Goal: Information Seeking & Learning: Learn about a topic

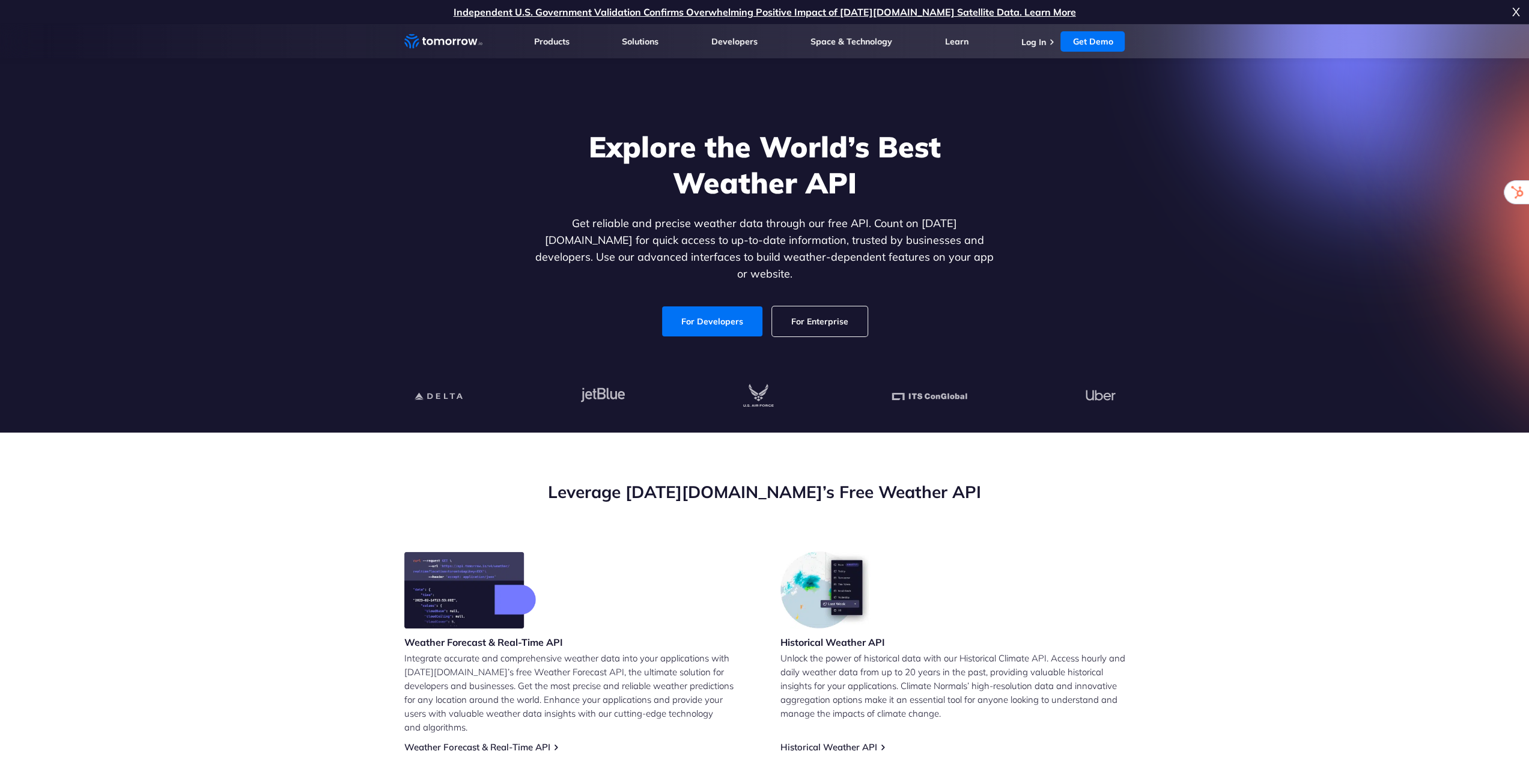
click at [808, 229] on p "Get reliable and precise weather data through our free API. Count on [DATE][DOM…" at bounding box center [765, 248] width 464 height 67
drag, startPoint x: 723, startPoint y: 229, endPoint x: 951, endPoint y: 228, distance: 228.0
click at [932, 228] on p "Get reliable and precise weather data through our free API. Count on [DATE][DOM…" at bounding box center [765, 248] width 464 height 67
click at [951, 228] on p "Get reliable and precise weather data through our free API. Count on [DATE][DOM…" at bounding box center [765, 248] width 464 height 67
drag, startPoint x: 548, startPoint y: 239, endPoint x: 740, endPoint y: 250, distance: 192.3
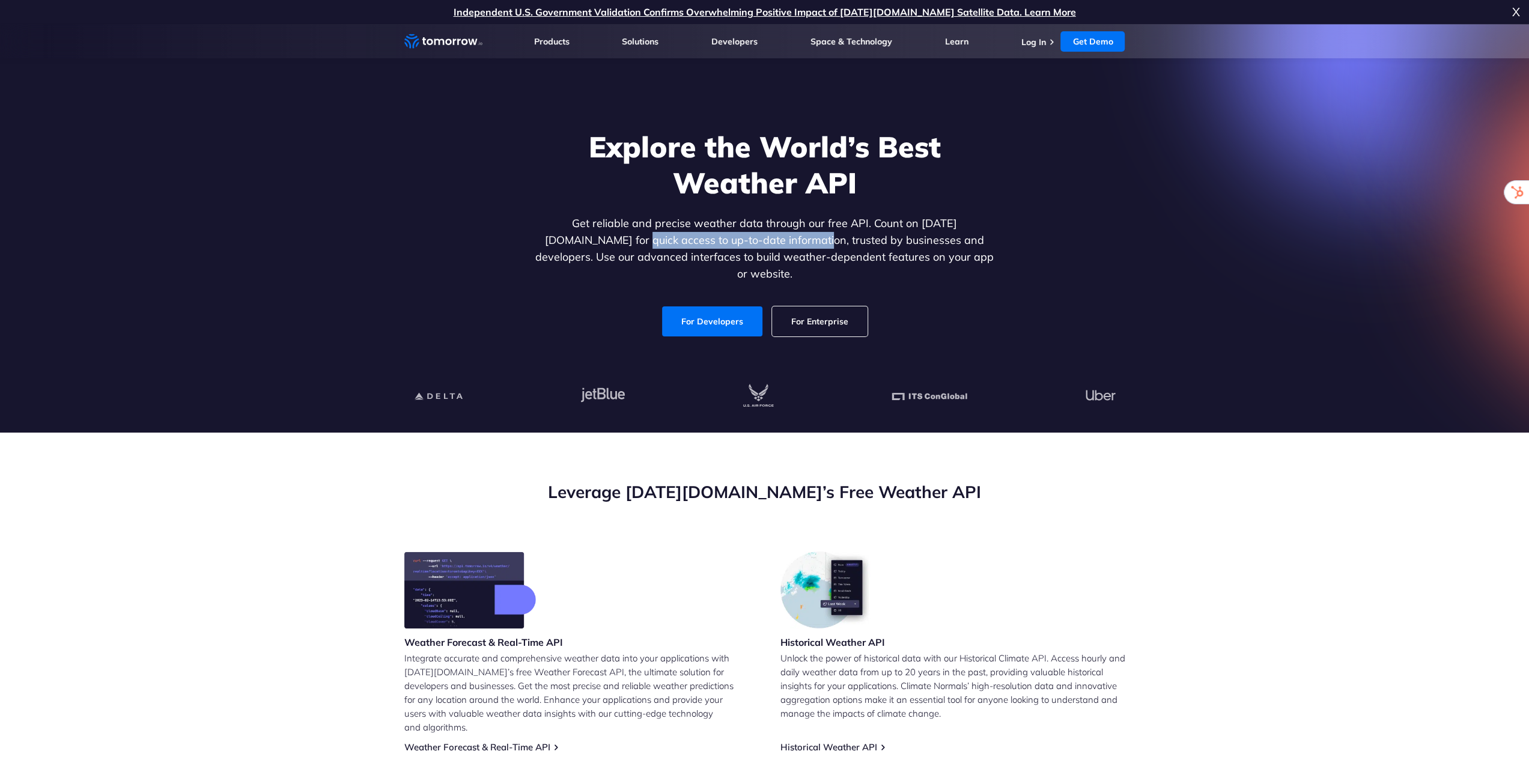
click at [739, 250] on p "Get reliable and precise weather data through our free API. Count on [DATE][DOM…" at bounding box center [765, 248] width 464 height 67
click at [740, 250] on p "Get reliable and precise weather data through our free API. Count on [DATE][DOM…" at bounding box center [765, 248] width 464 height 67
drag, startPoint x: 735, startPoint y: 249, endPoint x: 931, endPoint y: 251, distance: 196.0
click at [930, 251] on p "Get reliable and precise weather data through our free API. Count on [DATE][DOM…" at bounding box center [765, 248] width 464 height 67
click at [931, 251] on p "Get reliable and precise weather data through our free API. Count on [DATE][DOM…" at bounding box center [765, 248] width 464 height 67
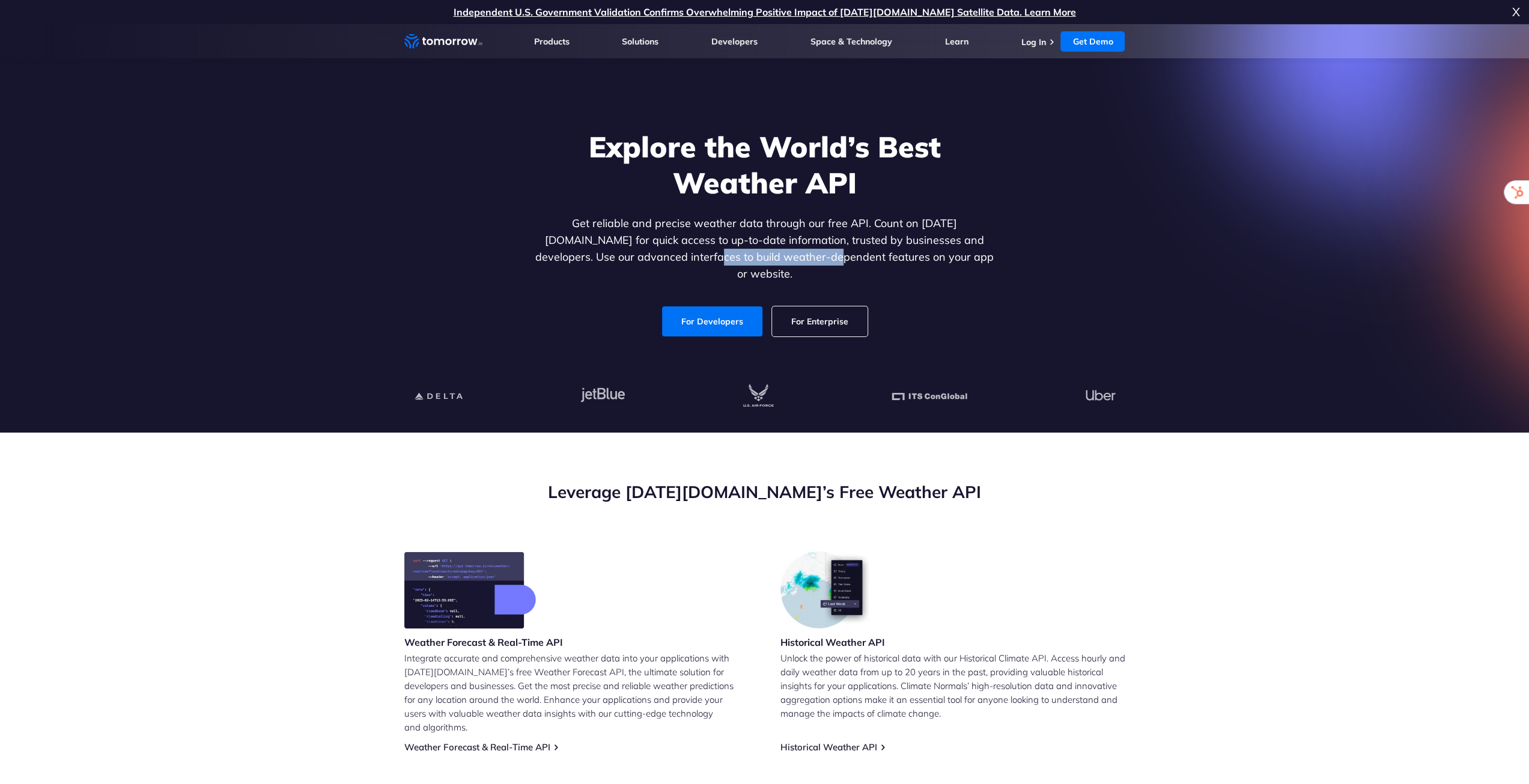
drag, startPoint x: 659, startPoint y: 260, endPoint x: 827, endPoint y: 271, distance: 168.4
click at [822, 271] on div "Explore the World’s Best Weather API Get reliable and precise weather data thro…" at bounding box center [765, 232] width 464 height 207
click at [827, 271] on div "Explore the World’s Best Weather API Get reliable and precise weather data thro…" at bounding box center [765, 232] width 464 height 207
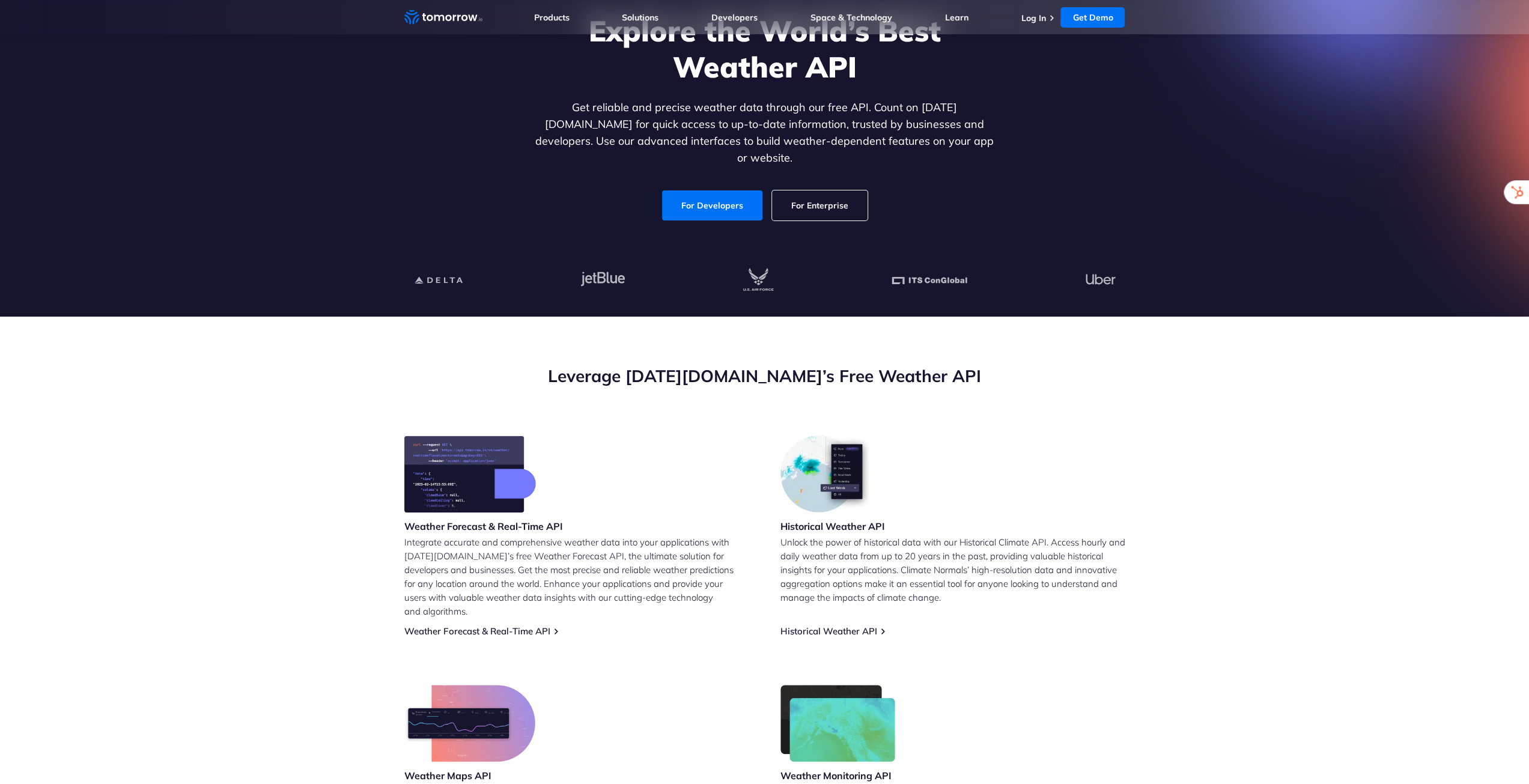
scroll to position [180, 0]
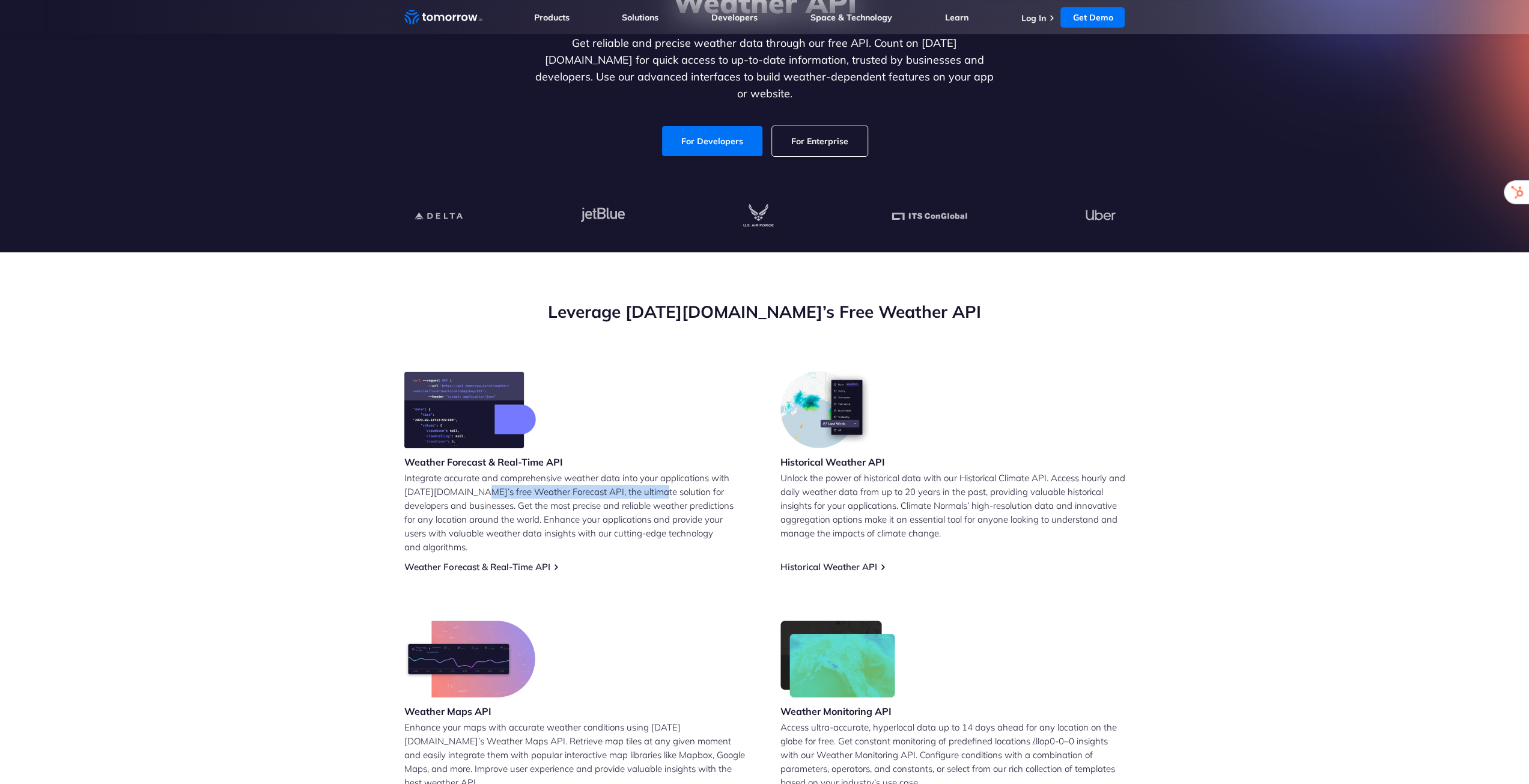
drag, startPoint x: 545, startPoint y: 486, endPoint x: 648, endPoint y: 488, distance: 103.0
click at [647, 488] on p "Integrate accurate and comprehensive weather data into your applications with […" at bounding box center [577, 511] width 345 height 83
click at [648, 488] on p "Integrate accurate and comprehensive weather data into your applications with […" at bounding box center [577, 511] width 345 height 83
drag, startPoint x: 791, startPoint y: 481, endPoint x: 863, endPoint y: 478, distance: 72.1
click at [860, 478] on p "Unlock the power of historical data with our Historical Climate API. Access hou…" at bounding box center [953, 504] width 345 height 69
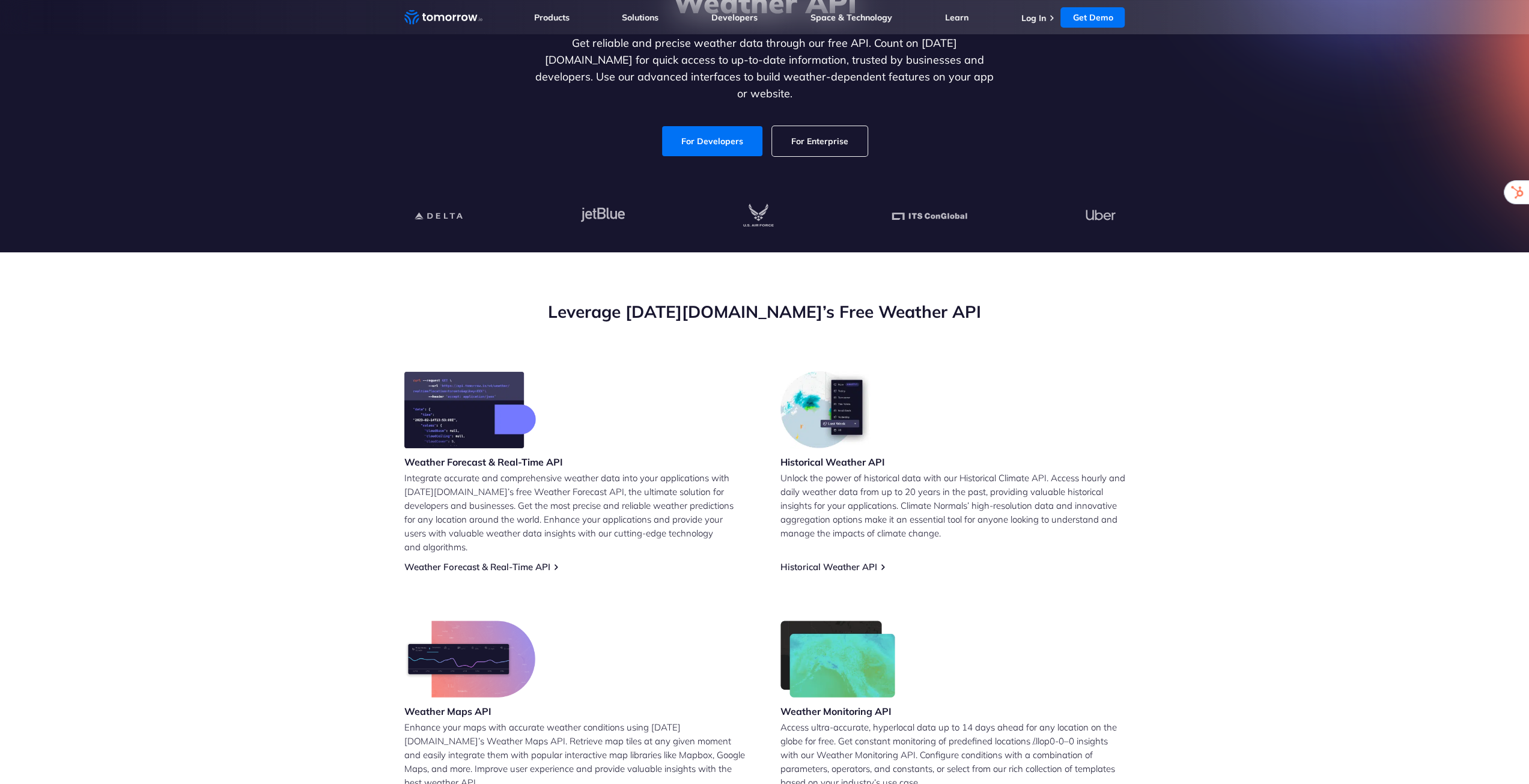
click at [863, 478] on p "Unlock the power of historical data with our Historical Climate API. Access hou…" at bounding box center [953, 504] width 345 height 69
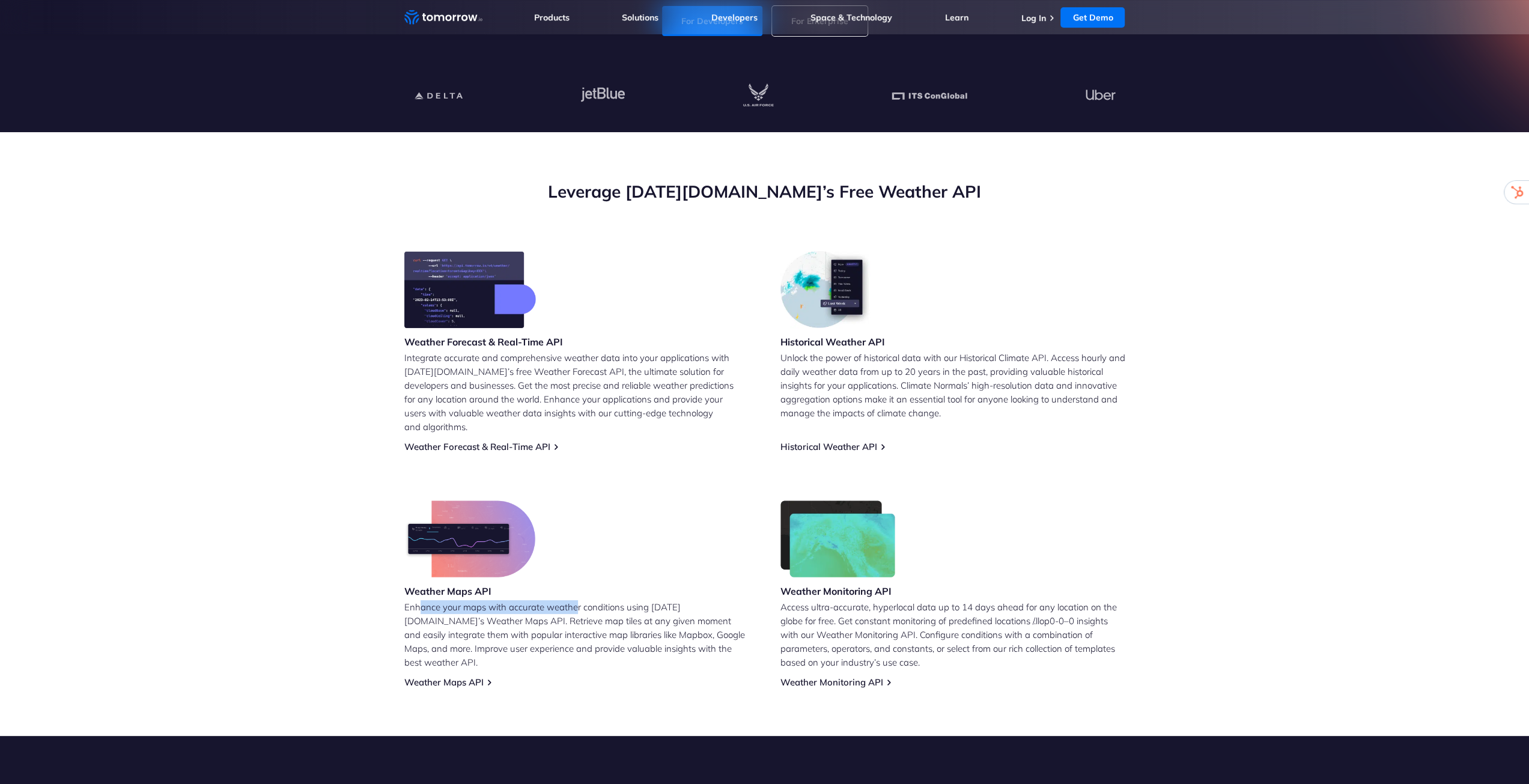
drag, startPoint x: 437, startPoint y: 592, endPoint x: 599, endPoint y: 596, distance: 162.0
click at [583, 600] on p "Enhance your maps with accurate weather conditions using [DATE][DOMAIN_NAME]’s …" at bounding box center [577, 634] width 345 height 69
drag, startPoint x: 599, startPoint y: 596, endPoint x: 589, endPoint y: 598, distance: 10.2
click at [599, 600] on p "Enhance your maps with accurate weather conditions using [DATE][DOMAIN_NAME]’s …" at bounding box center [577, 634] width 345 height 69
drag, startPoint x: 539, startPoint y: 600, endPoint x: 659, endPoint y: 599, distance: 120.0
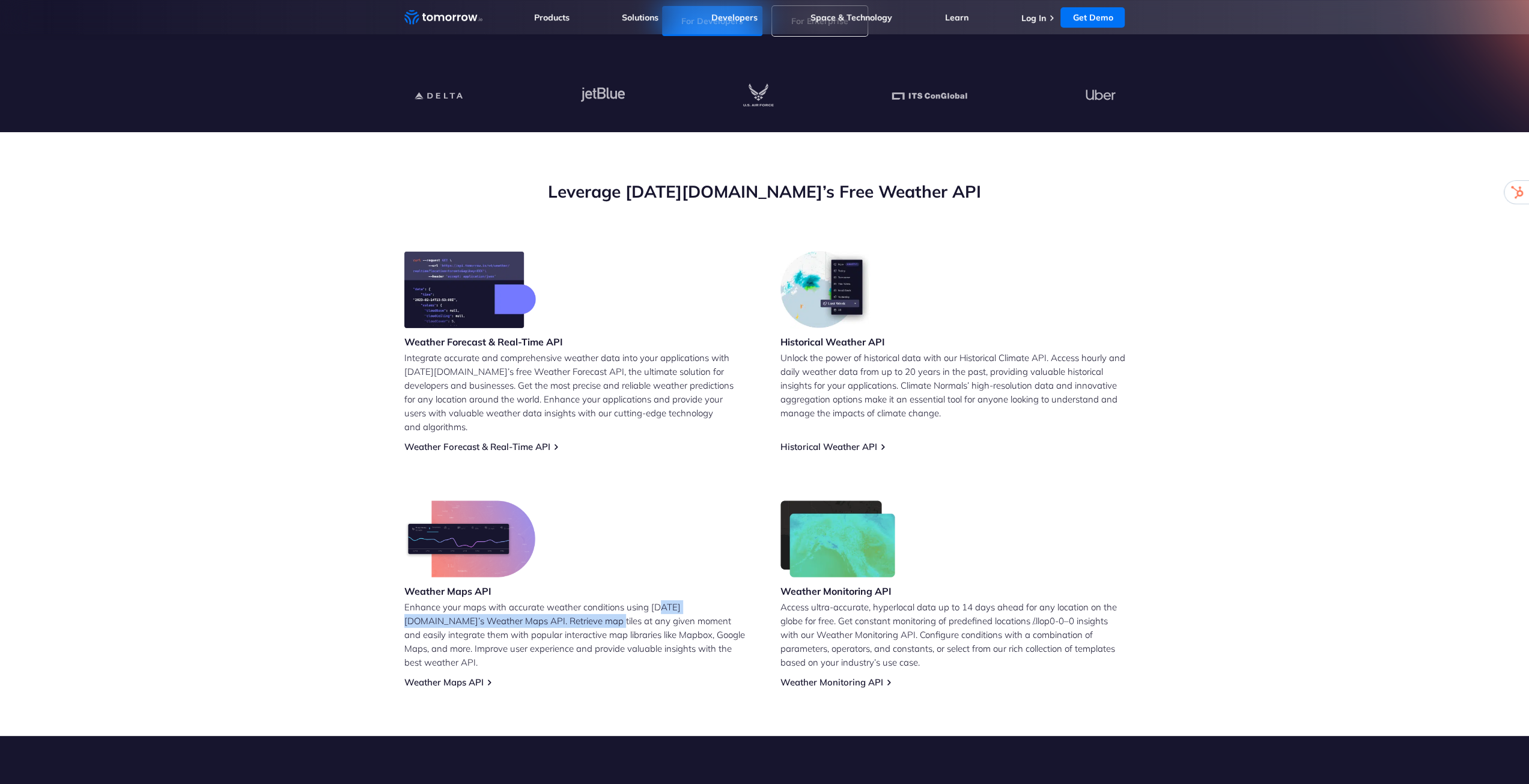
click at [659, 600] on p "Enhance your maps with accurate weather conditions using [DATE][DOMAIN_NAME]’s …" at bounding box center [577, 634] width 345 height 69
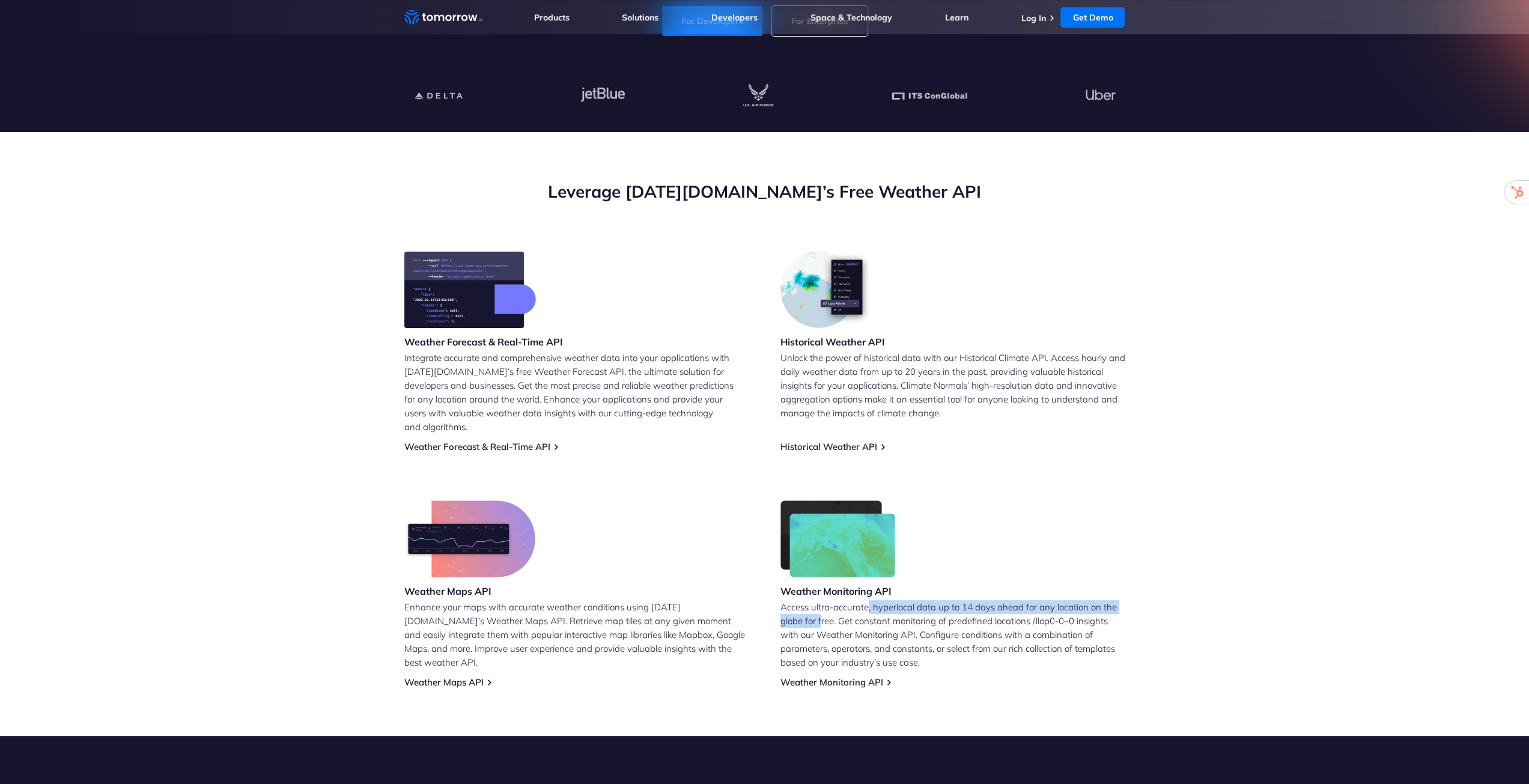
drag, startPoint x: 822, startPoint y: 601, endPoint x: 926, endPoint y: 599, distance: 104.0
click at [917, 600] on p "Access ultra-accurate, hyperlocal data up to 14 days ahead for any location on …" at bounding box center [953, 634] width 345 height 69
drag, startPoint x: 810, startPoint y: 593, endPoint x: 949, endPoint y: 591, distance: 139.0
click at [939, 600] on p "Access ultra-accurate, hyperlocal data up to 14 days ahead for any location on …" at bounding box center [953, 634] width 345 height 69
click at [949, 600] on p "Access ultra-accurate, hyperlocal data up to 14 days ahead for any location on …" at bounding box center [953, 634] width 345 height 69
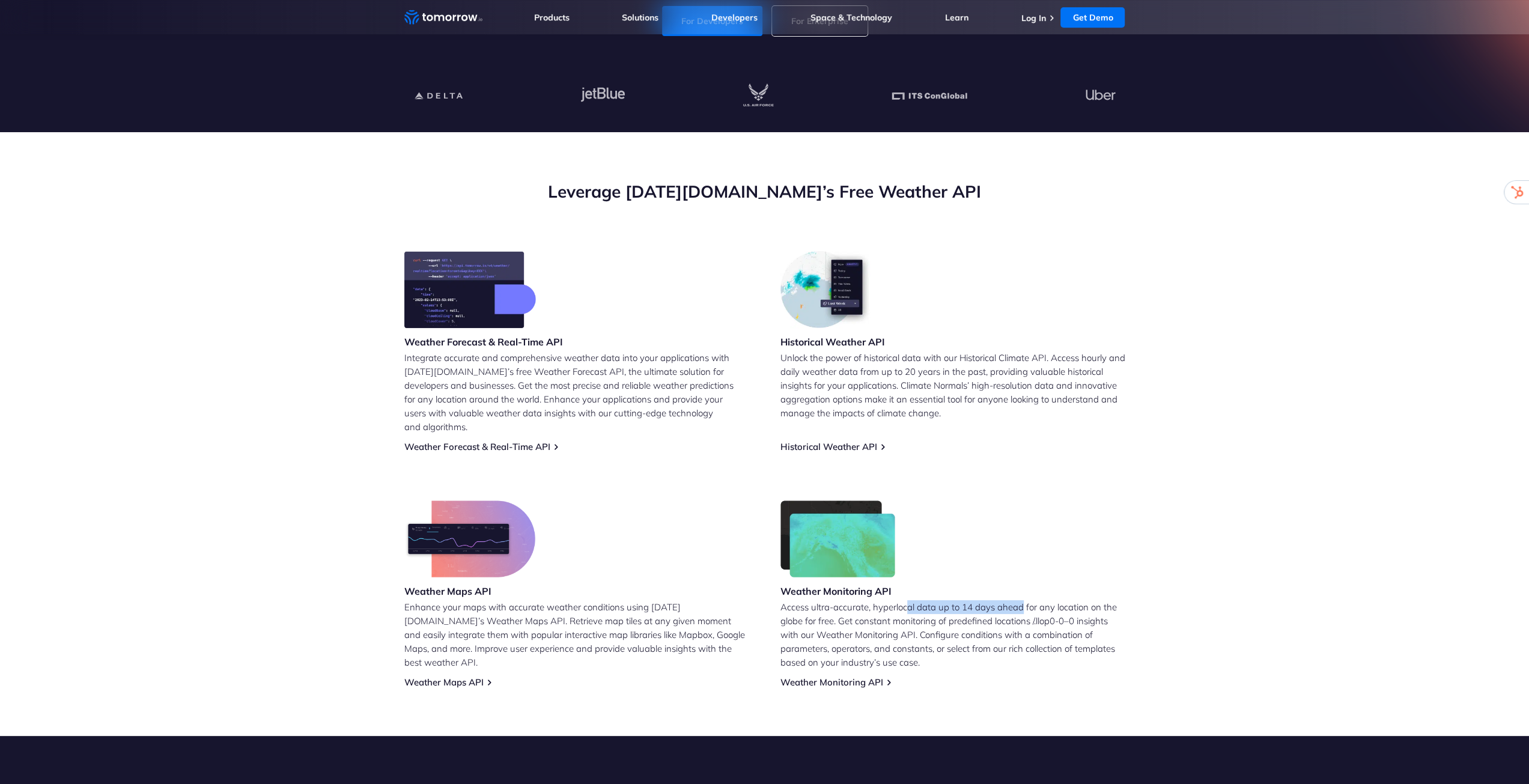
drag, startPoint x: 908, startPoint y: 593, endPoint x: 1045, endPoint y: 586, distance: 137.2
click at [1034, 600] on p "Access ultra-accurate, hyperlocal data up to 14 days ahead for any location on …" at bounding box center [953, 634] width 345 height 69
click at [1077, 600] on p "Access ultra-accurate, hyperlocal data up to 14 days ahead for any location on …" at bounding box center [953, 634] width 345 height 69
drag, startPoint x: 799, startPoint y: 612, endPoint x: 975, endPoint y: 603, distance: 176.2
click at [949, 603] on p "Access ultra-accurate, hyperlocal data up to 14 days ahead for any location on …" at bounding box center [953, 634] width 345 height 69
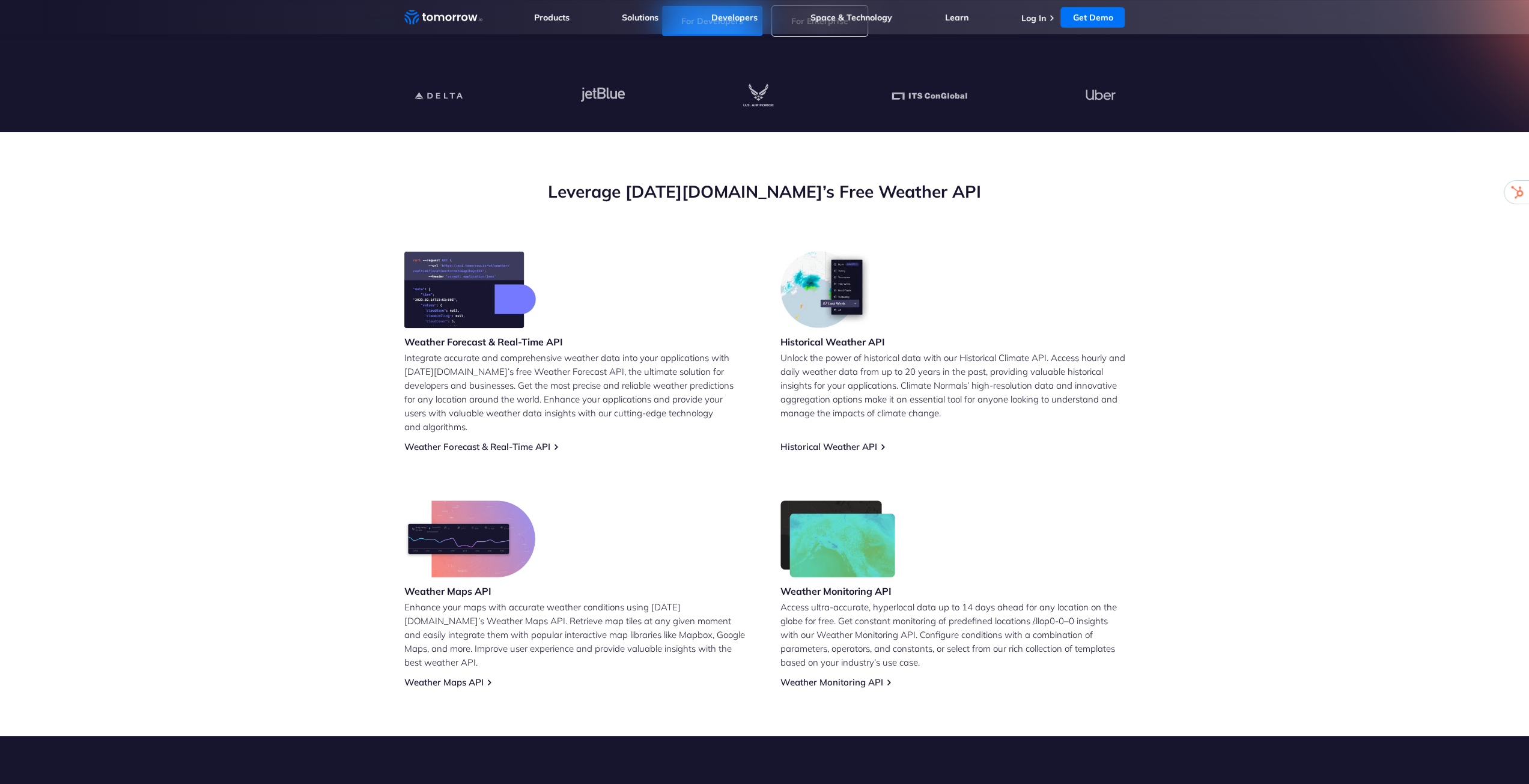
click at [975, 603] on p "Access ultra-accurate, hyperlocal data up to 14 days ahead for any location on …" at bounding box center [953, 634] width 345 height 69
drag, startPoint x: 882, startPoint y: 619, endPoint x: 994, endPoint y: 613, distance: 112.2
click at [989, 614] on p "Access ultra-accurate, hyperlocal data up to 14 days ahead for any location on …" at bounding box center [953, 634] width 345 height 69
click at [995, 612] on p "Access ultra-accurate, hyperlocal data up to 14 days ahead for any location on …" at bounding box center [953, 634] width 345 height 69
click at [829, 634] on p "Access ultra-accurate, hyperlocal data up to 14 days ahead for any location on …" at bounding box center [953, 634] width 345 height 69
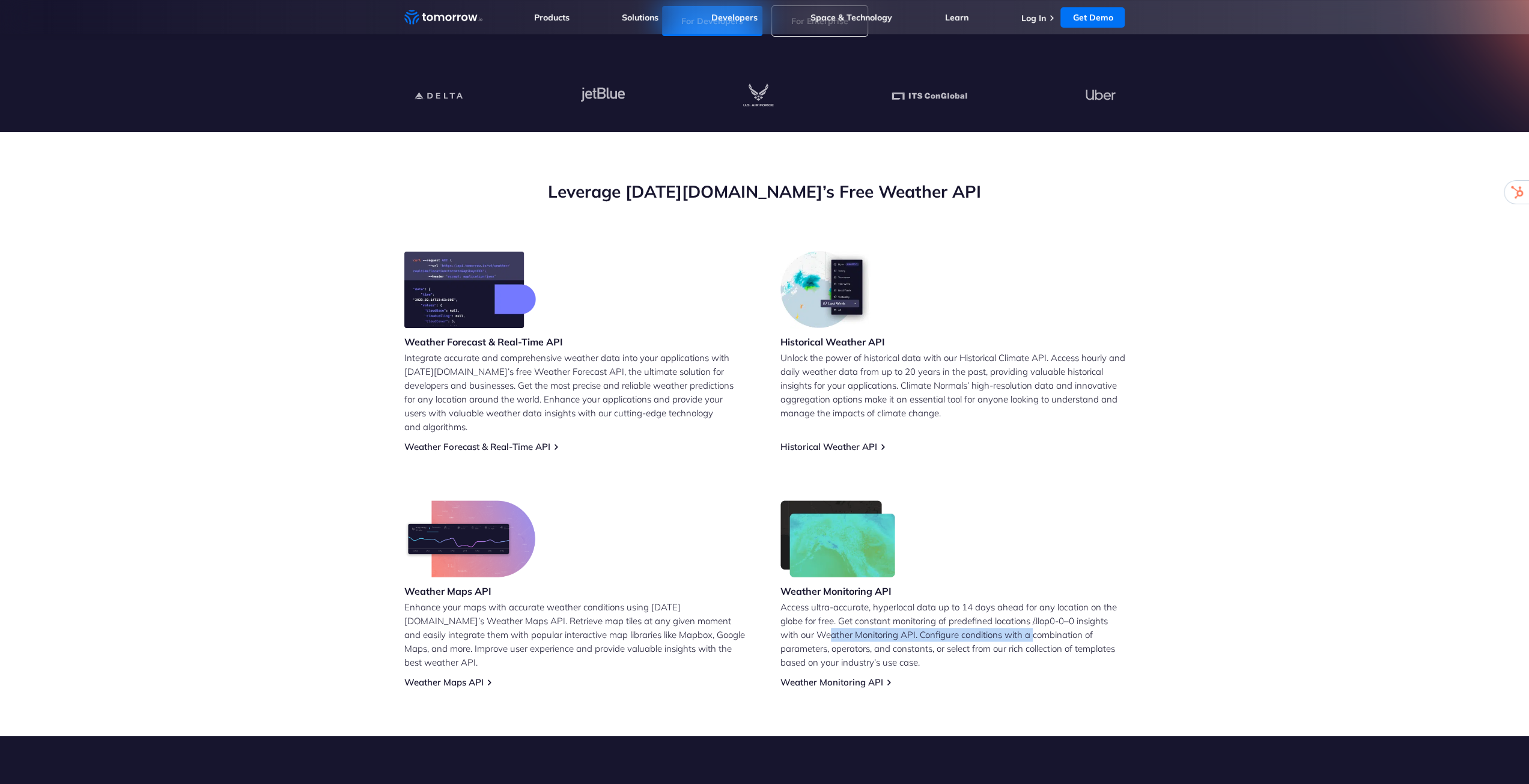
drag, startPoint x: 888, startPoint y: 622, endPoint x: 1060, endPoint y: 621, distance: 172.0
click at [1047, 622] on p "Access ultra-accurate, hyperlocal data up to 14 days ahead for any location on …" at bounding box center [953, 634] width 345 height 69
click at [1060, 621] on p "Access ultra-accurate, hyperlocal data up to 14 days ahead for any location on …" at bounding box center [953, 634] width 345 height 69
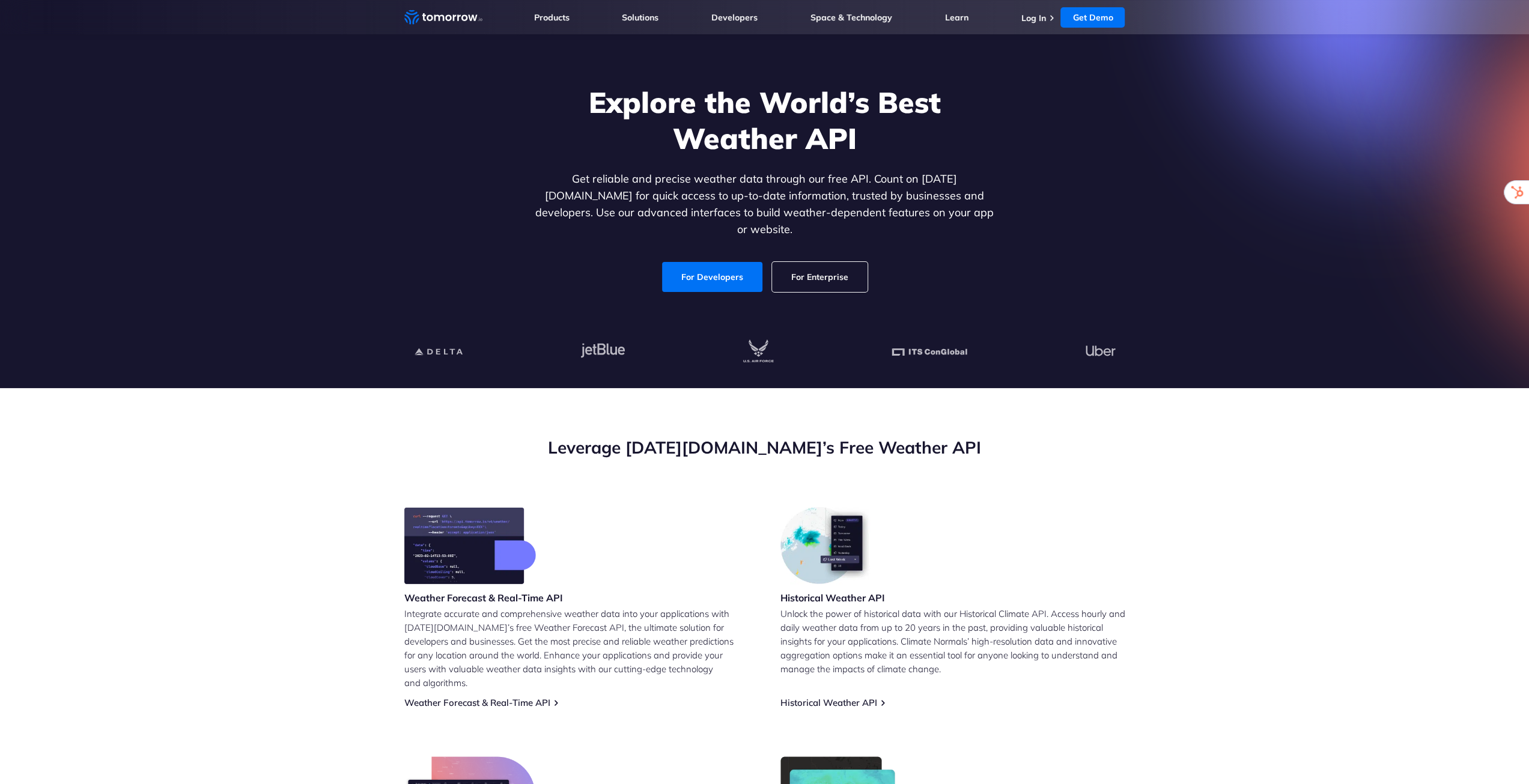
scroll to position [0, 0]
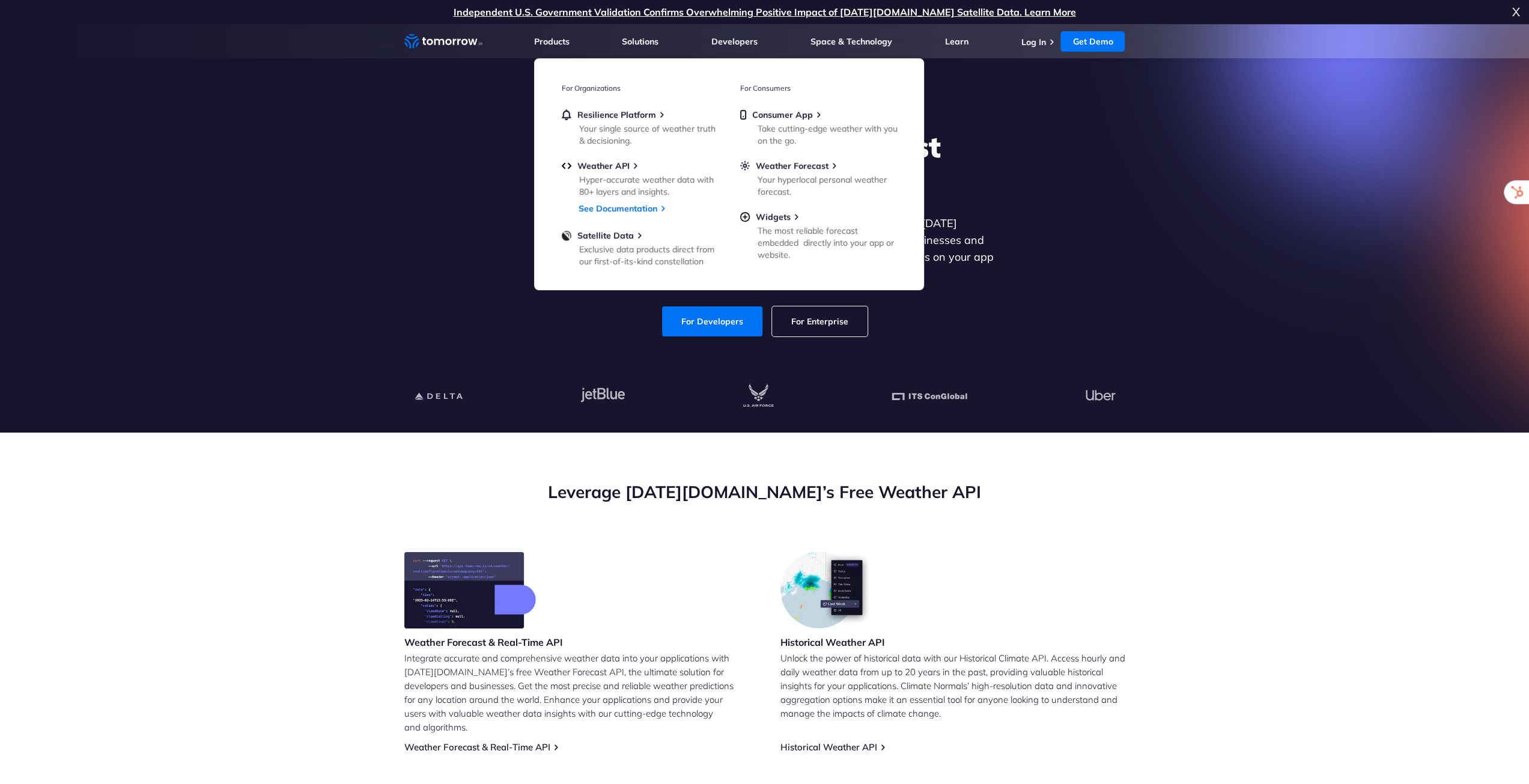
click at [303, 223] on section "Explore the World’s Best Weather API Get reliable and precise weather data thro…" at bounding box center [764, 228] width 1529 height 408
